Goal: Information Seeking & Learning: Learn about a topic

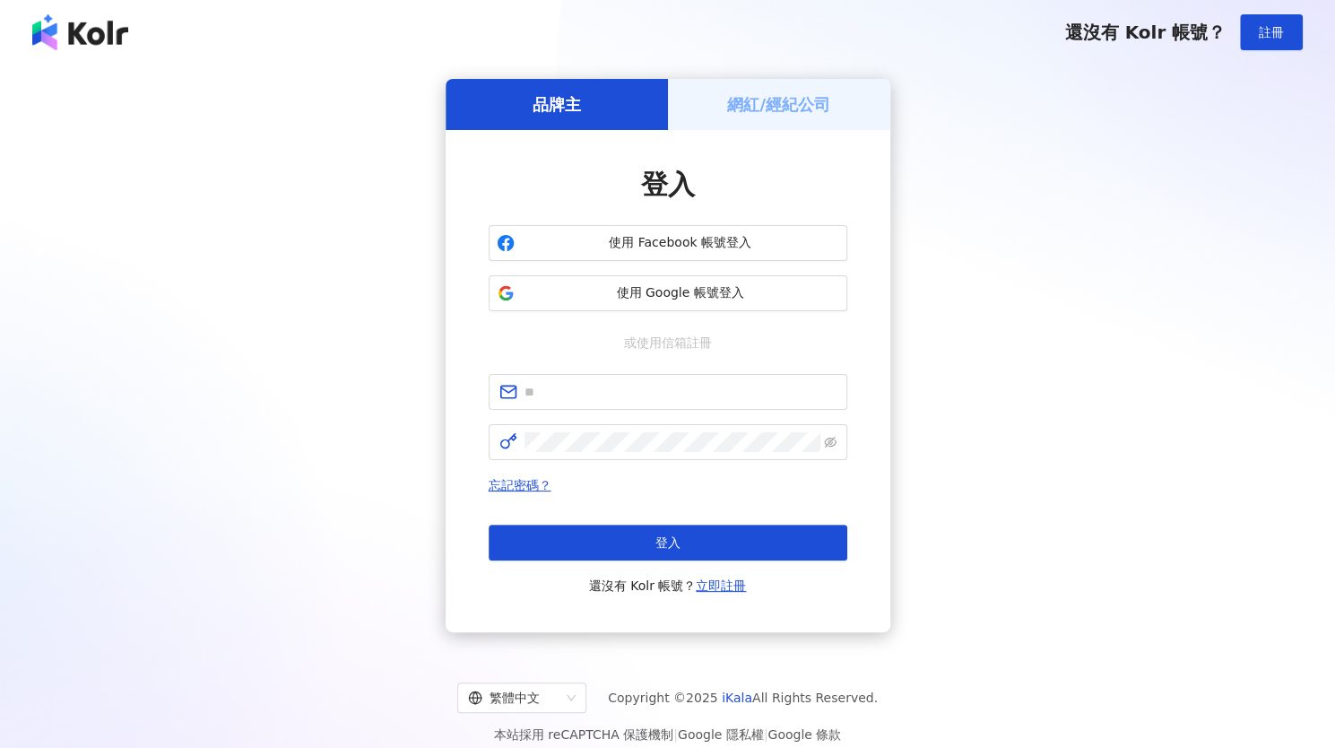
click at [646, 292] on span "使用 Google 帳號登入" at bounding box center [680, 293] width 317 height 18
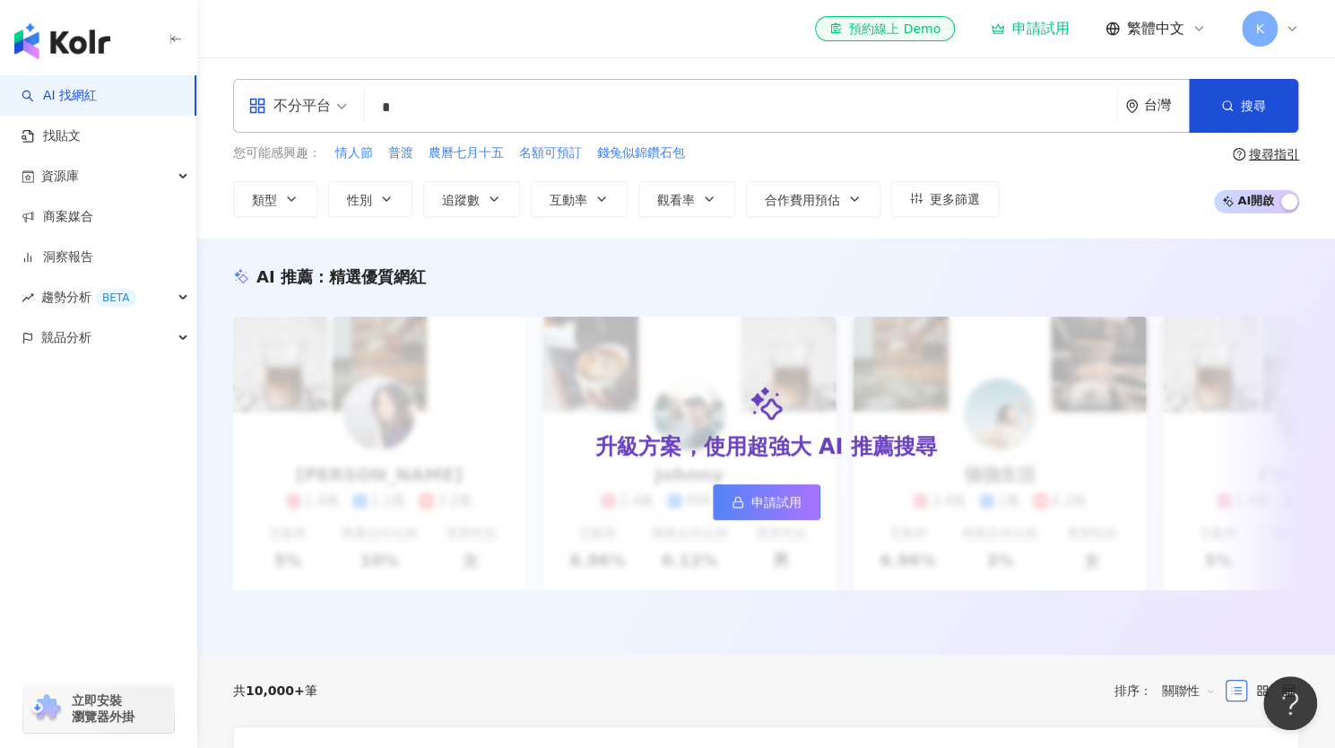
type input "*"
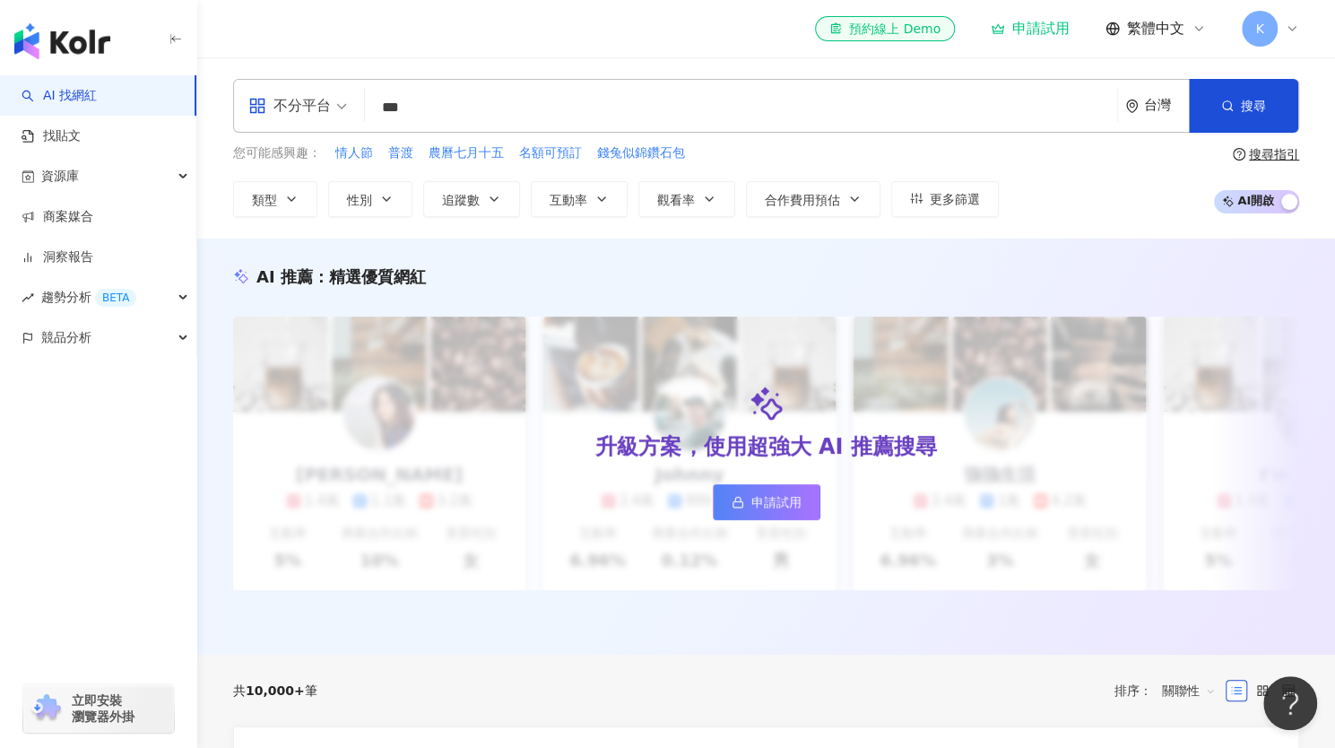
type input "****"
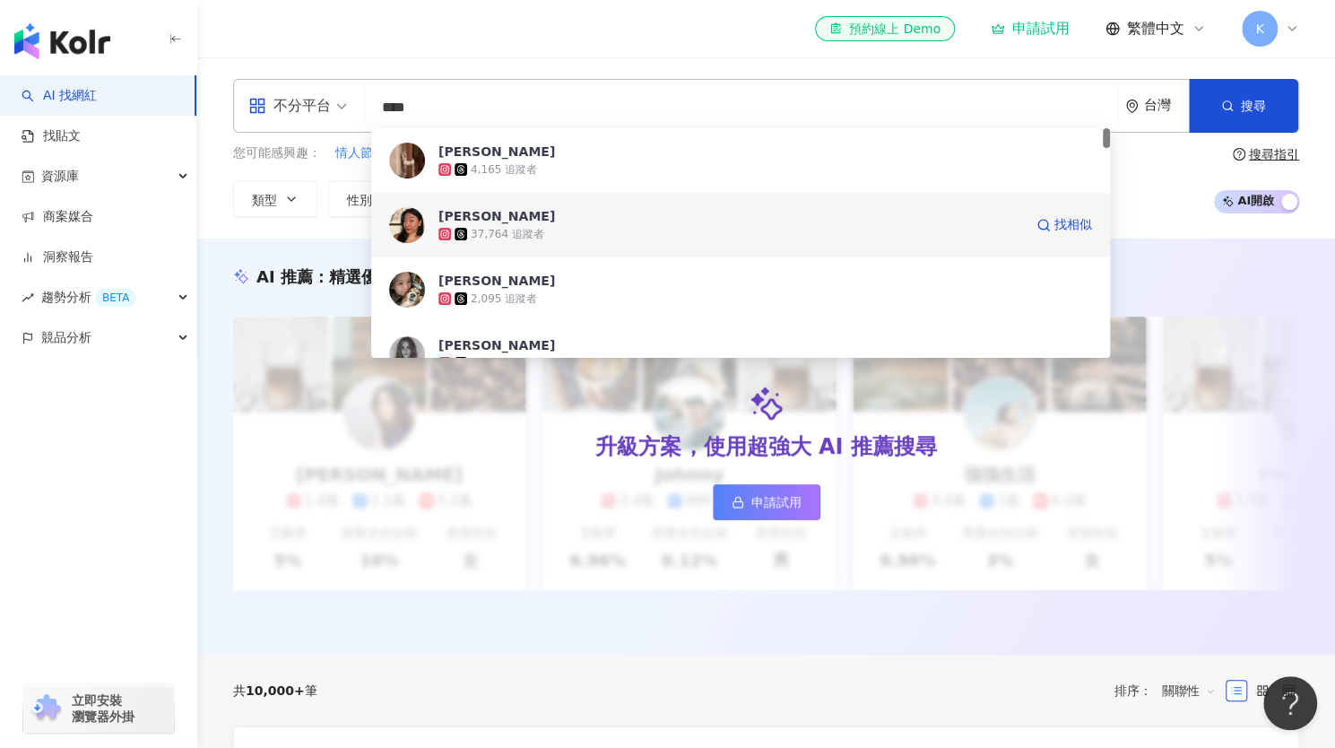
click at [515, 229] on div "37,764 追蹤者" at bounding box center [508, 234] width 74 height 15
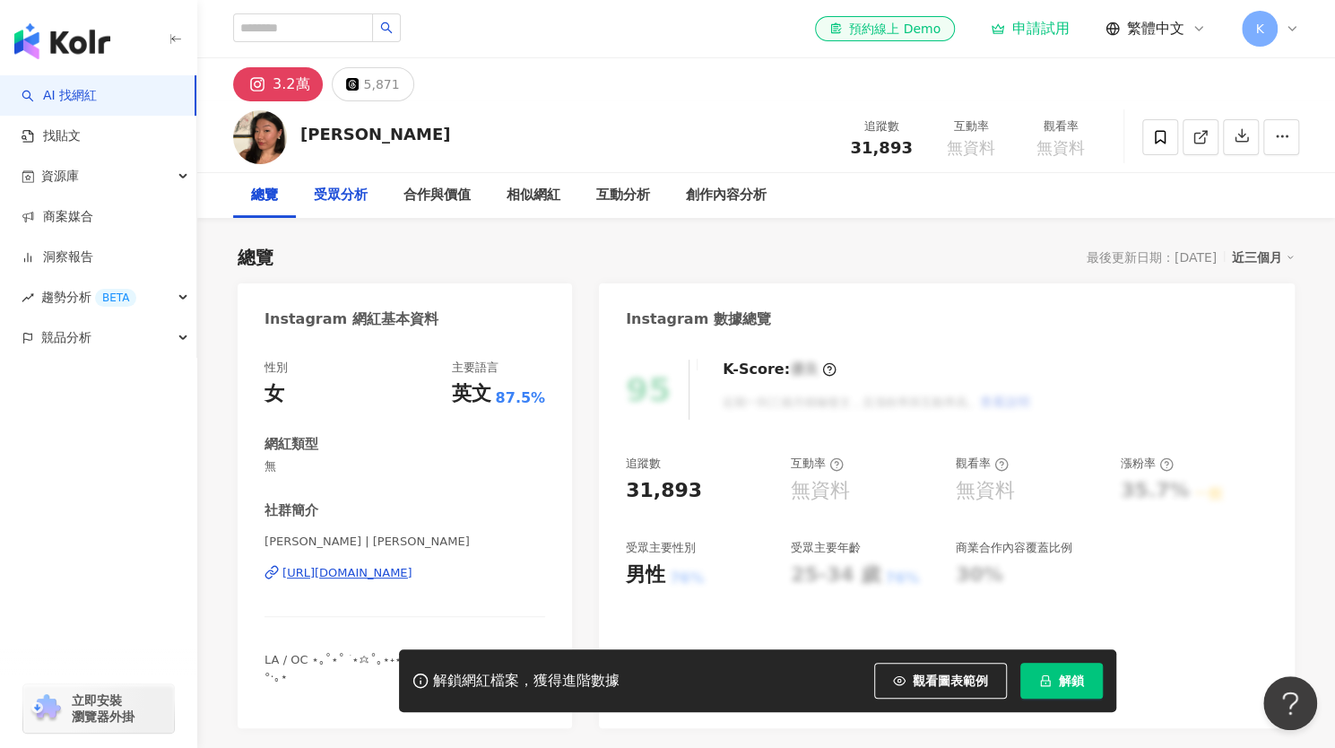
click at [343, 189] on div "受眾分析" at bounding box center [341, 196] width 54 height 22
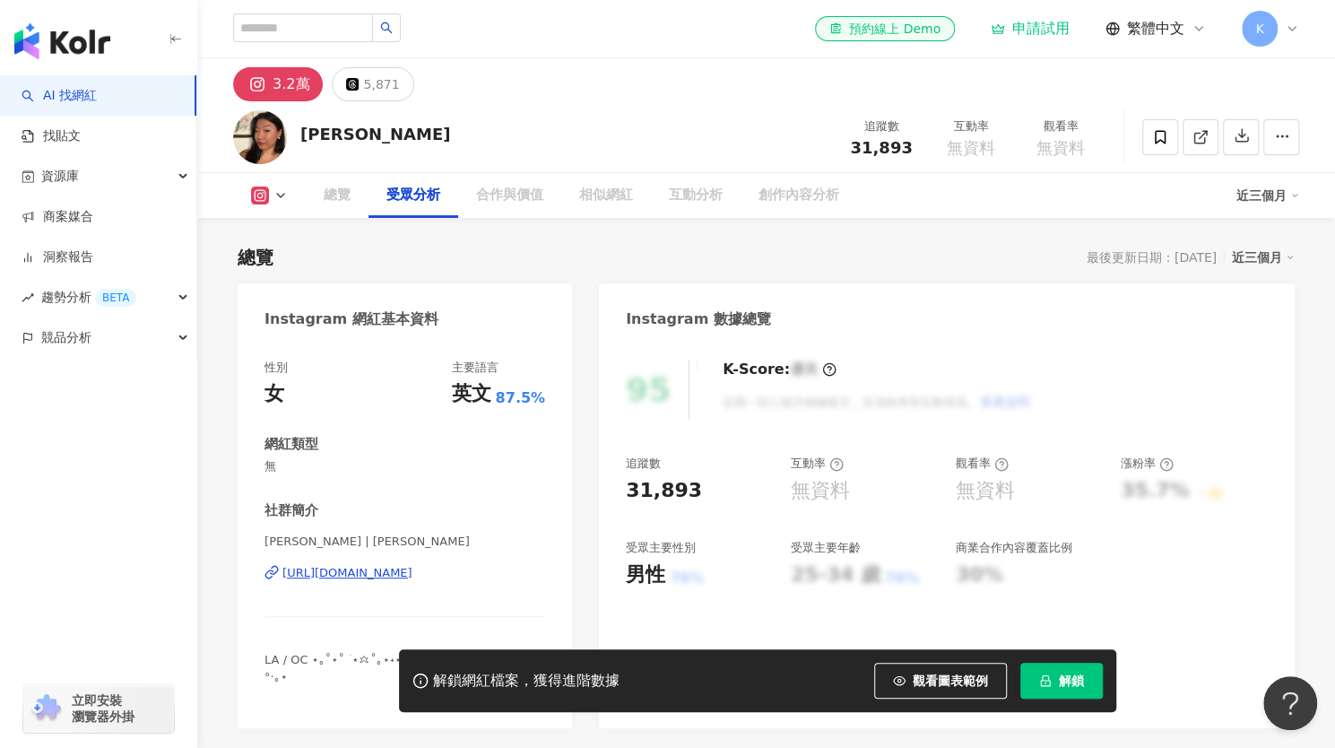
scroll to position [1500, 0]
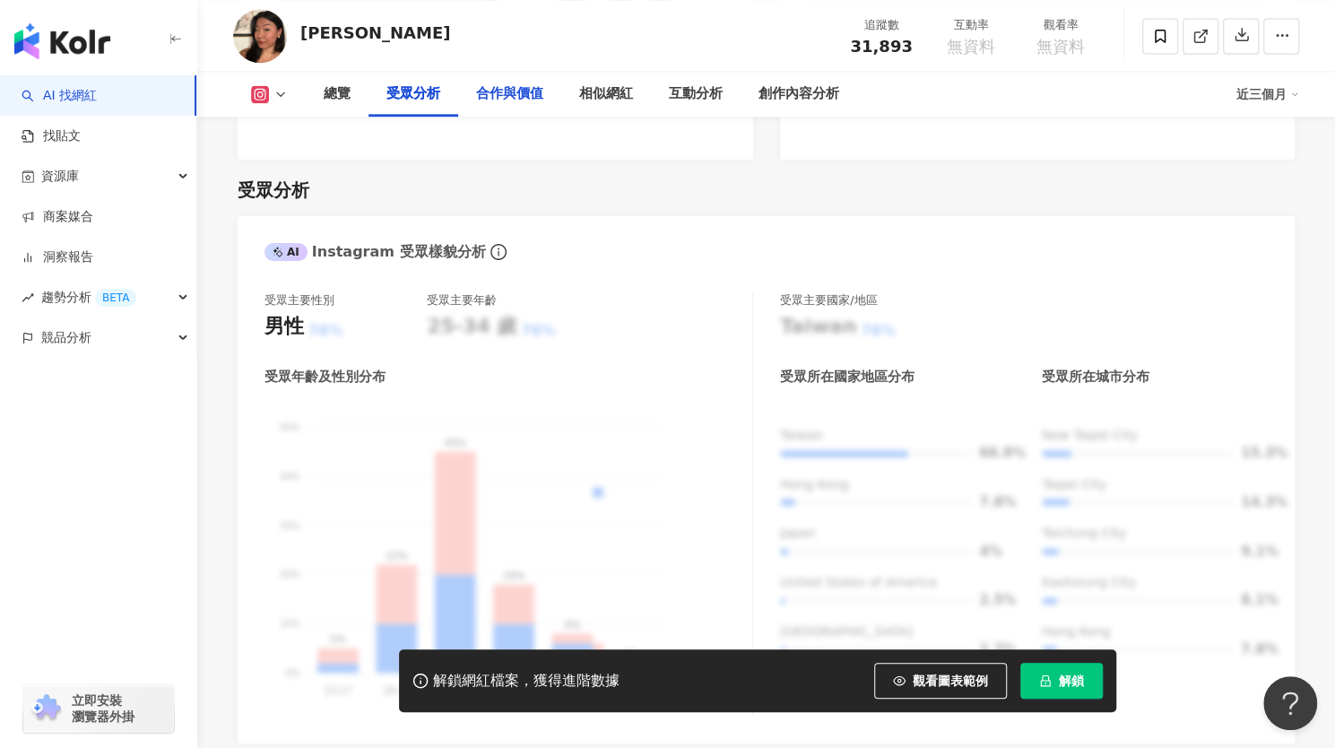
click at [500, 87] on div "合作與價值" at bounding box center [509, 94] width 67 height 22
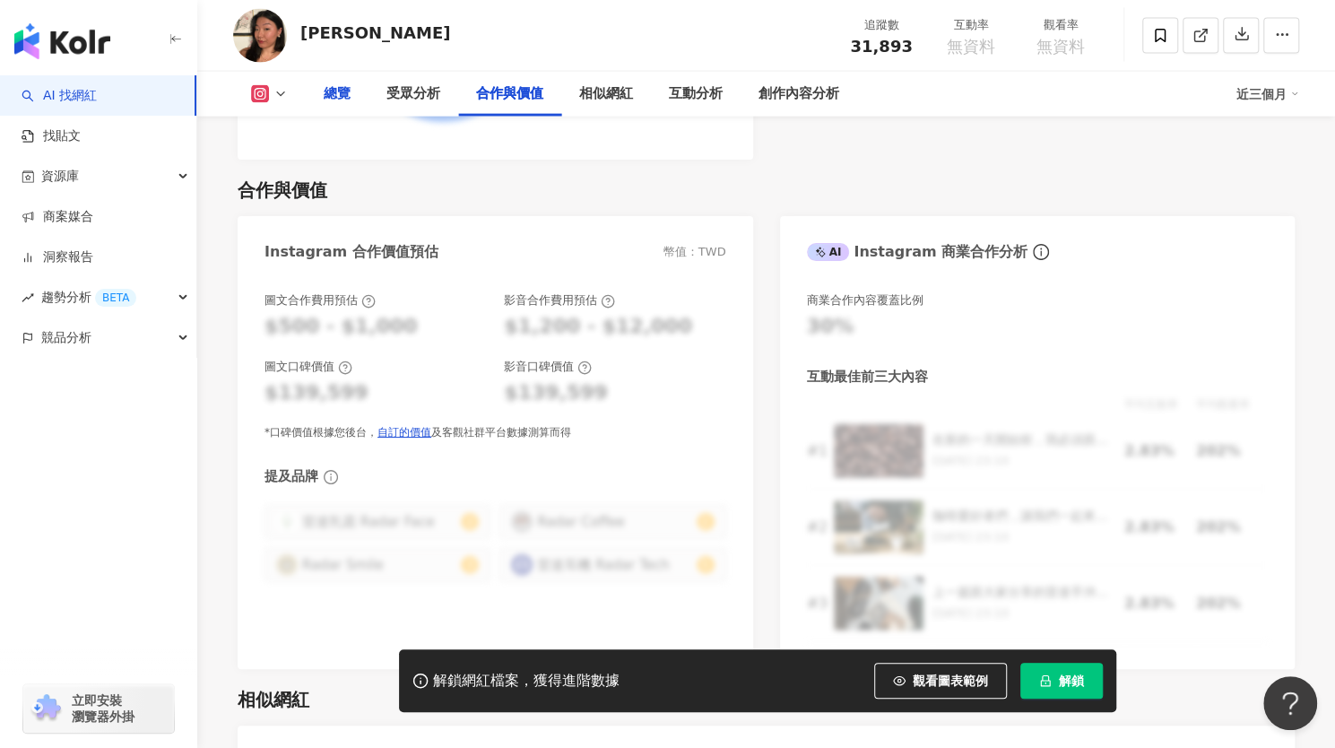
click at [334, 94] on div "總覽" at bounding box center [337, 94] width 27 height 22
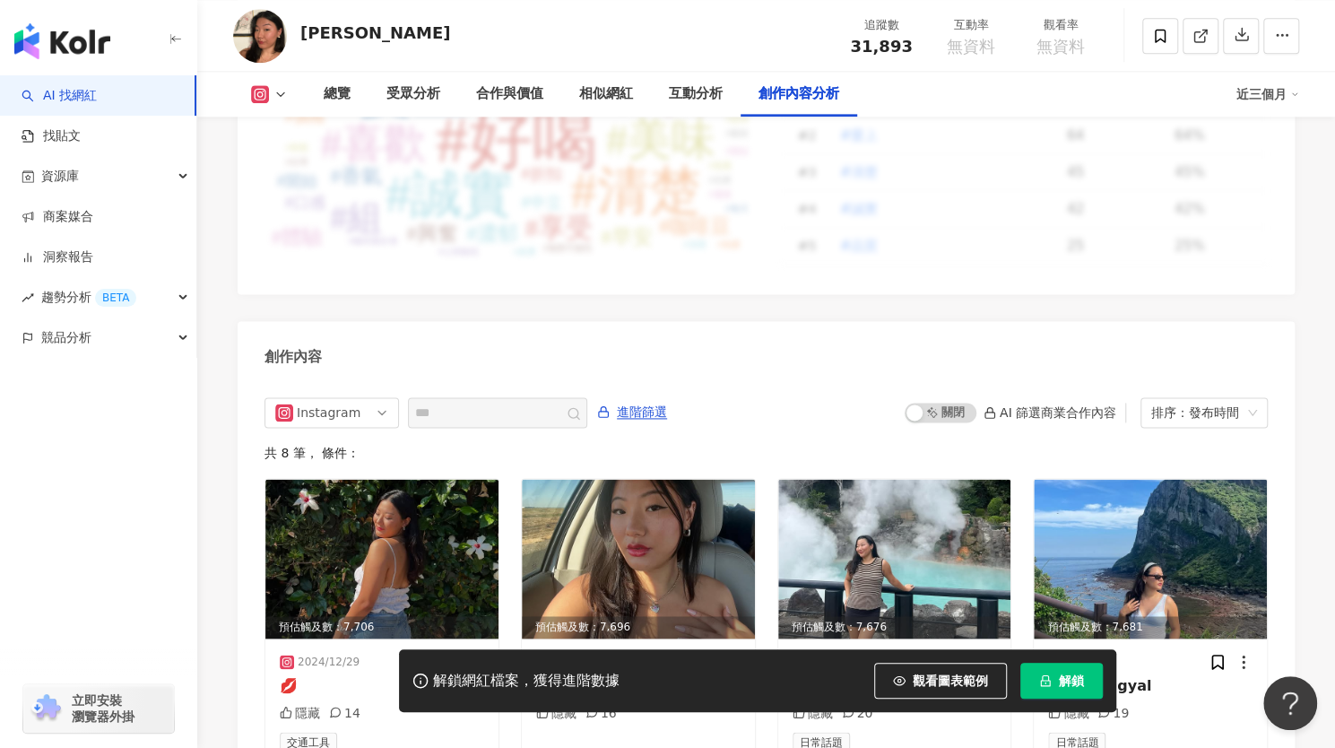
scroll to position [5525, 0]
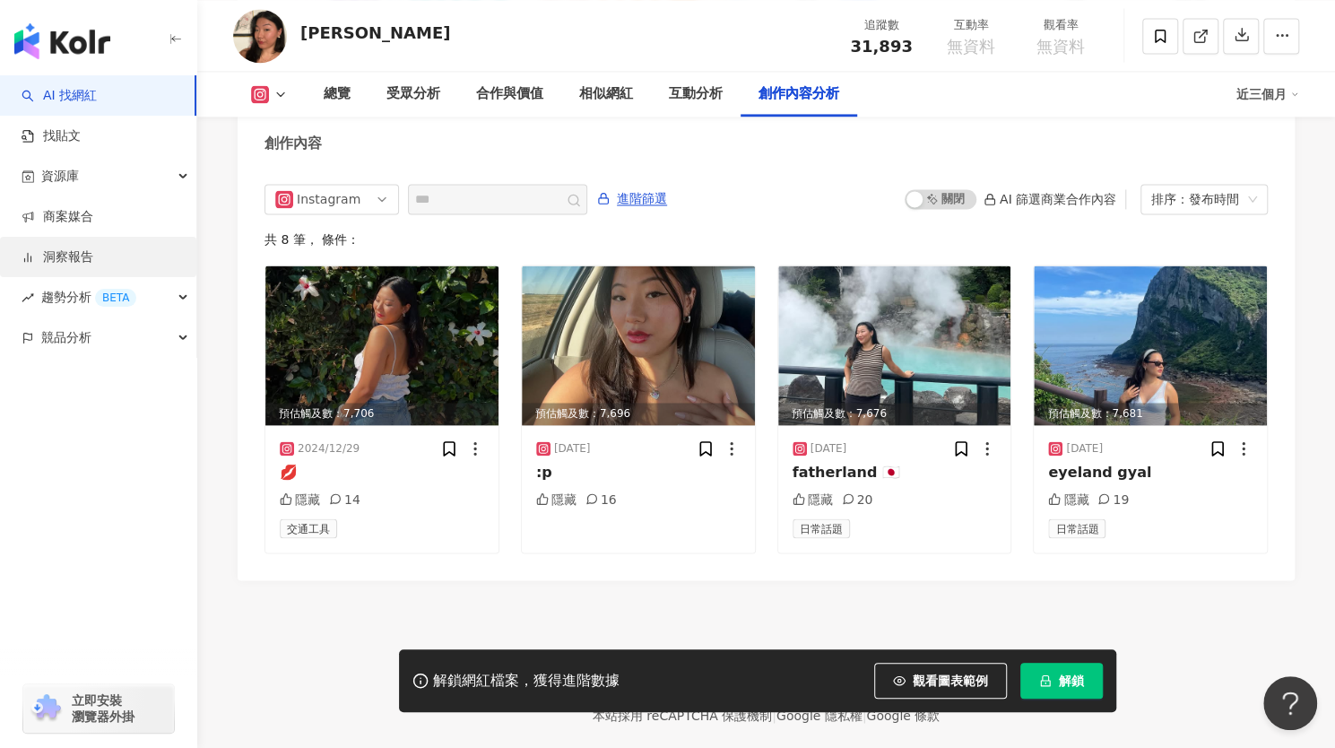
click at [74, 259] on link "洞察報告" at bounding box center [58, 257] width 72 height 18
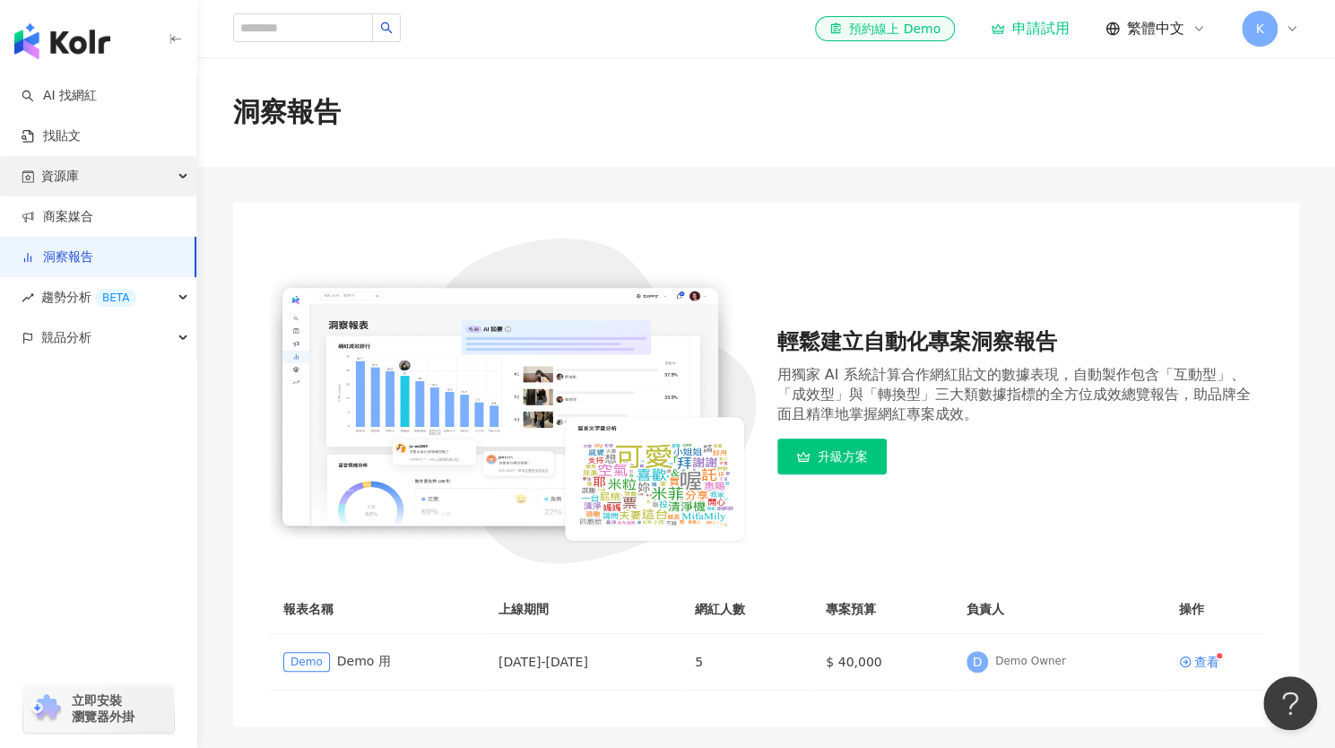
click at [178, 179] on div "資源庫" at bounding box center [98, 176] width 196 height 40
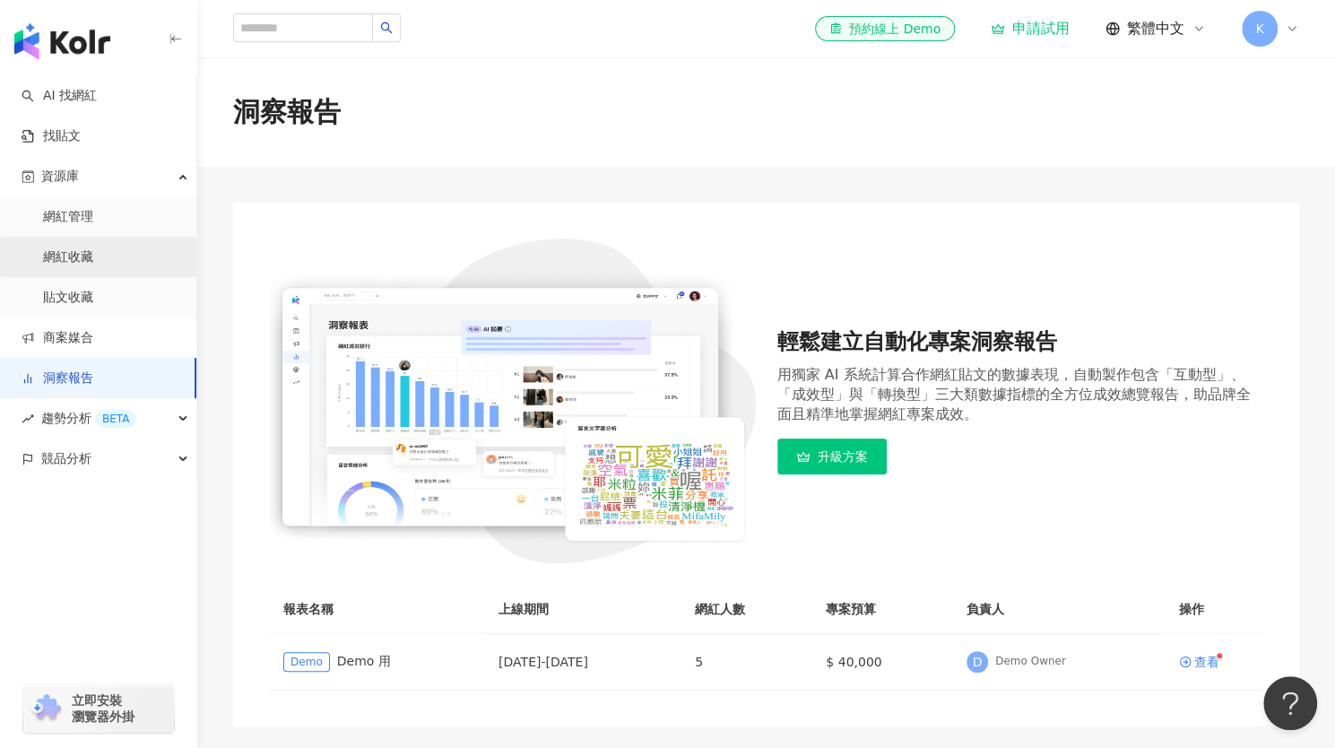
drag, startPoint x: 77, startPoint y: 262, endPoint x: 93, endPoint y: 265, distance: 16.5
click at [76, 262] on link "網紅收藏" at bounding box center [68, 257] width 50 height 18
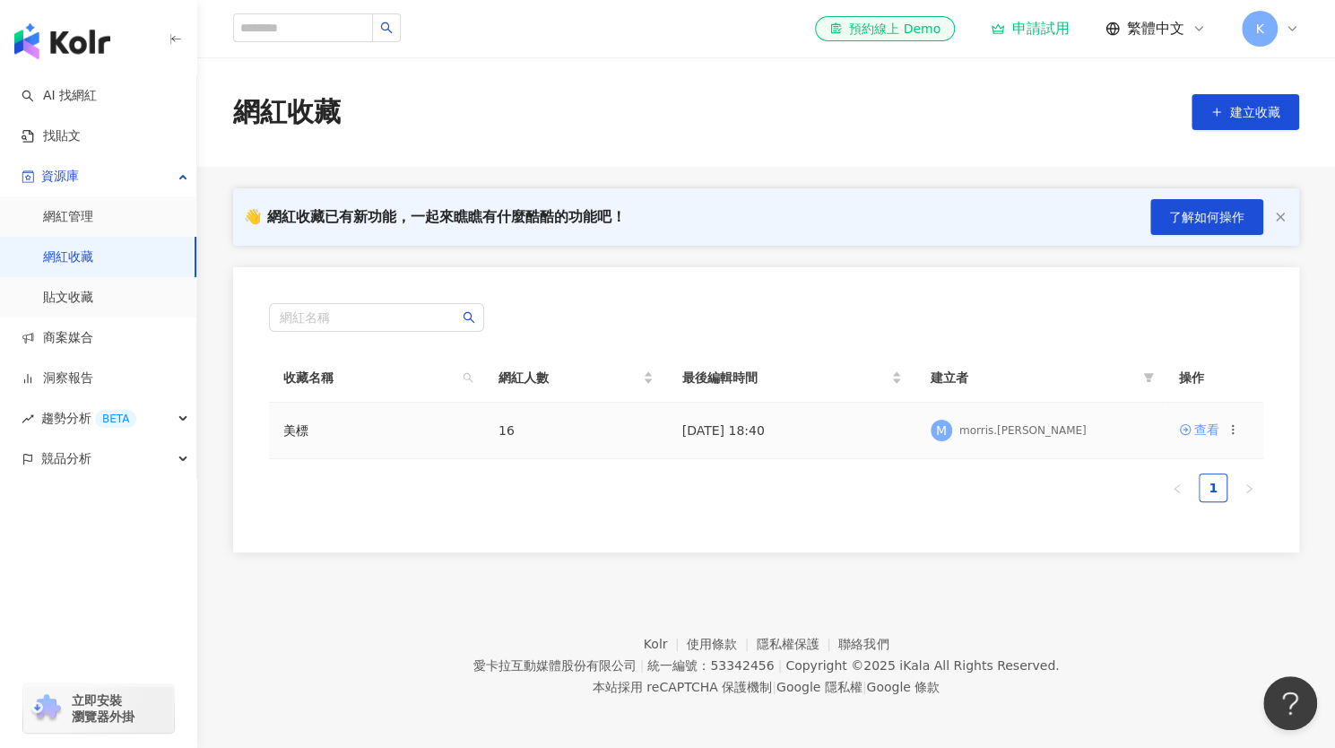
click at [1195, 428] on div "查看" at bounding box center [1207, 430] width 25 height 20
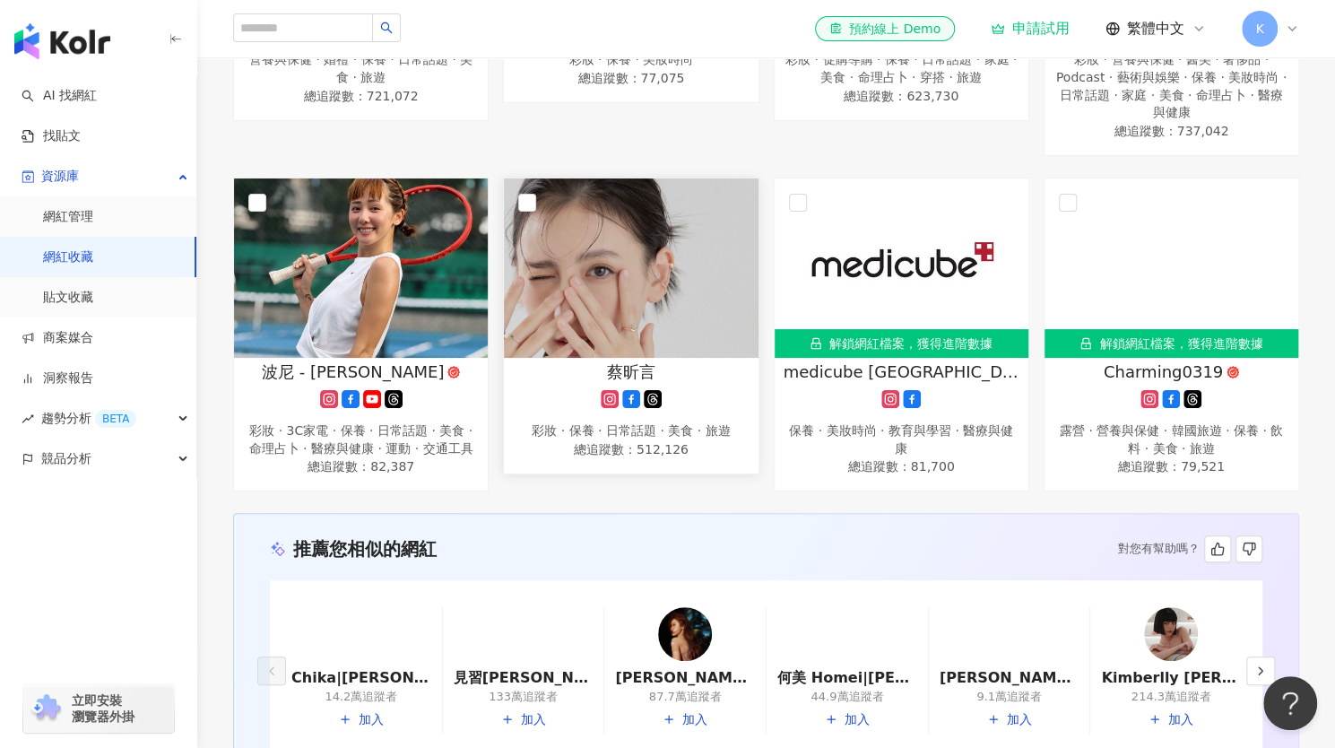
scroll to position [1155, 0]
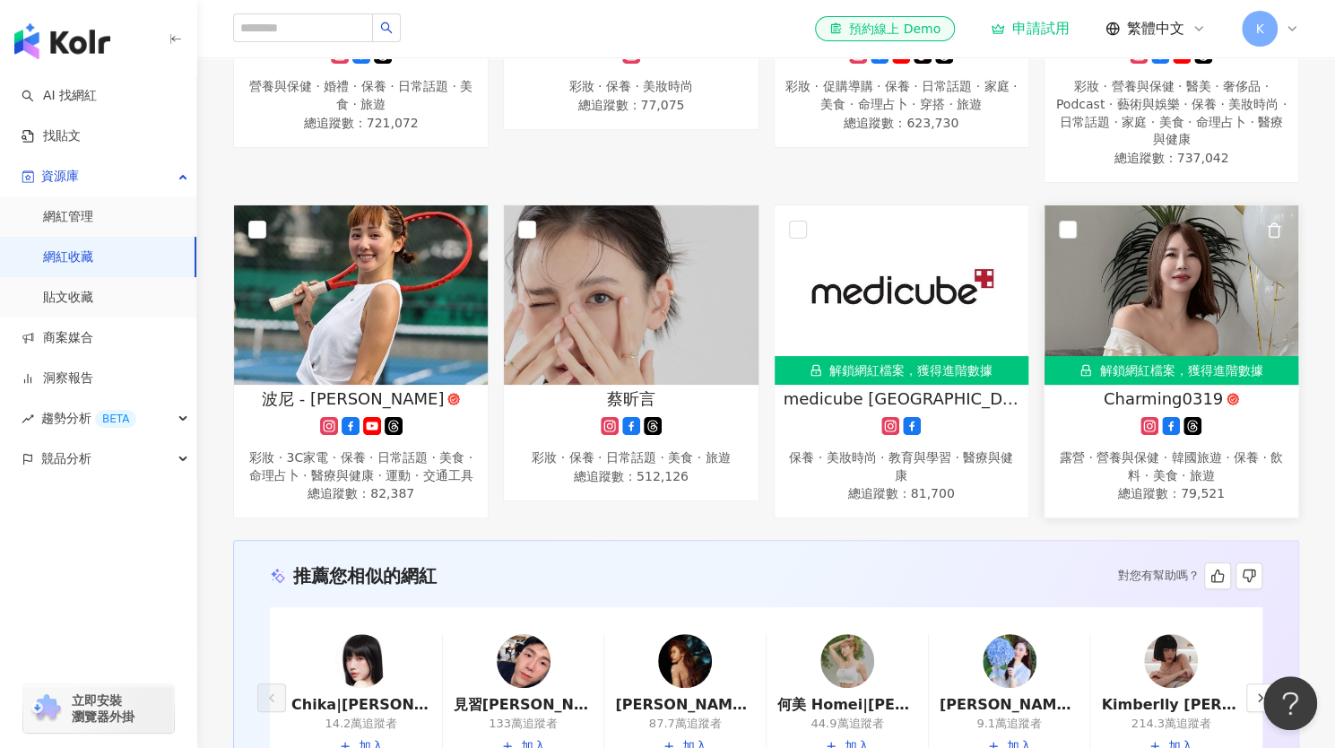
click at [1168, 301] on img at bounding box center [1172, 294] width 254 height 179
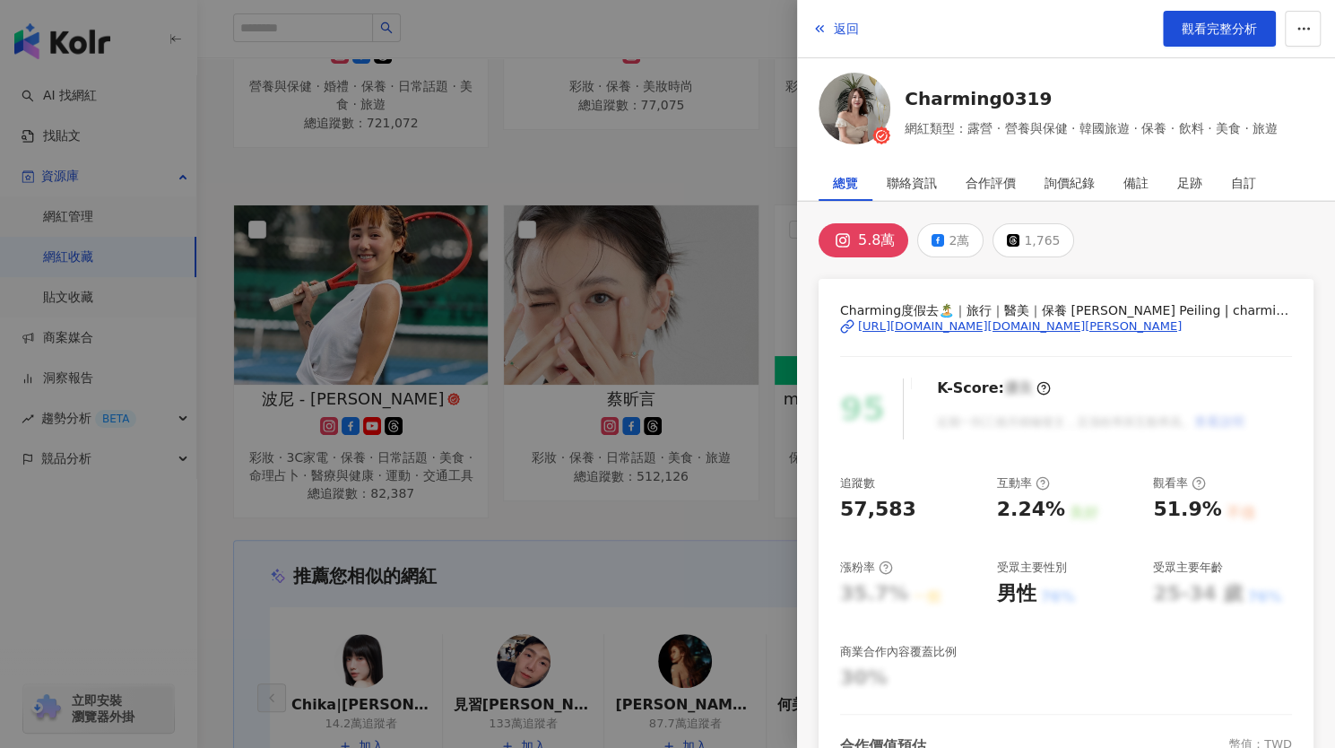
click at [737, 148] on div at bounding box center [667, 374] width 1335 height 748
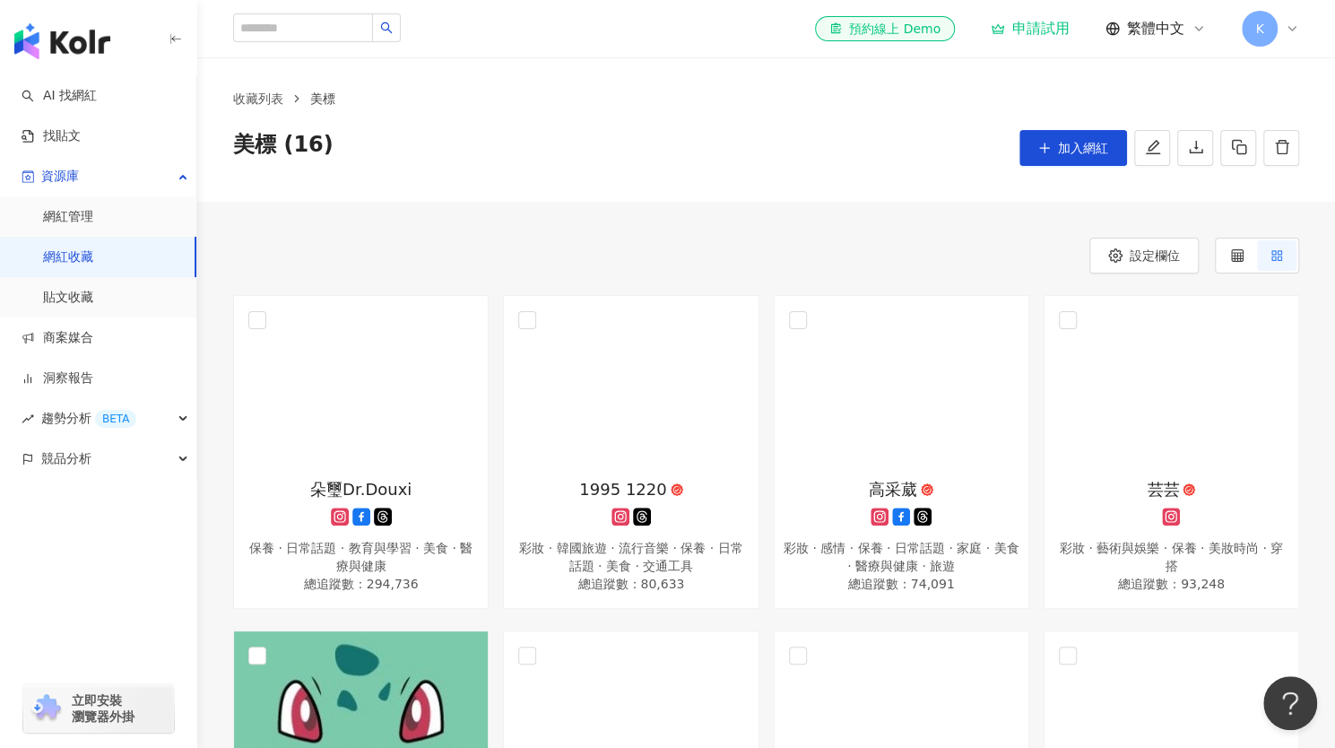
scroll to position [0, 0]
